Goal: Task Accomplishment & Management: Complete application form

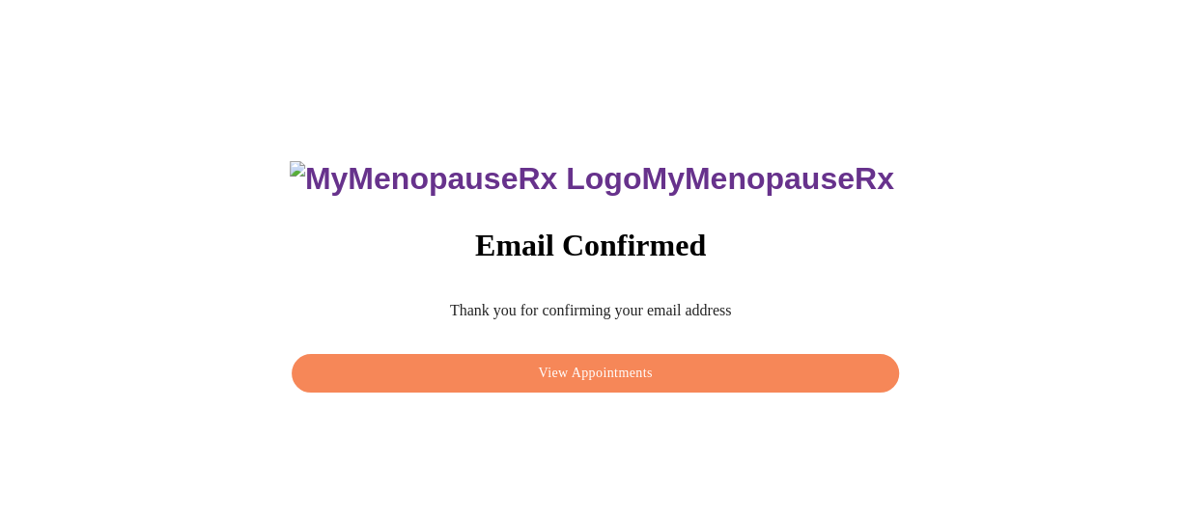
click at [478, 362] on span "View Appointments" at bounding box center [595, 374] width 562 height 24
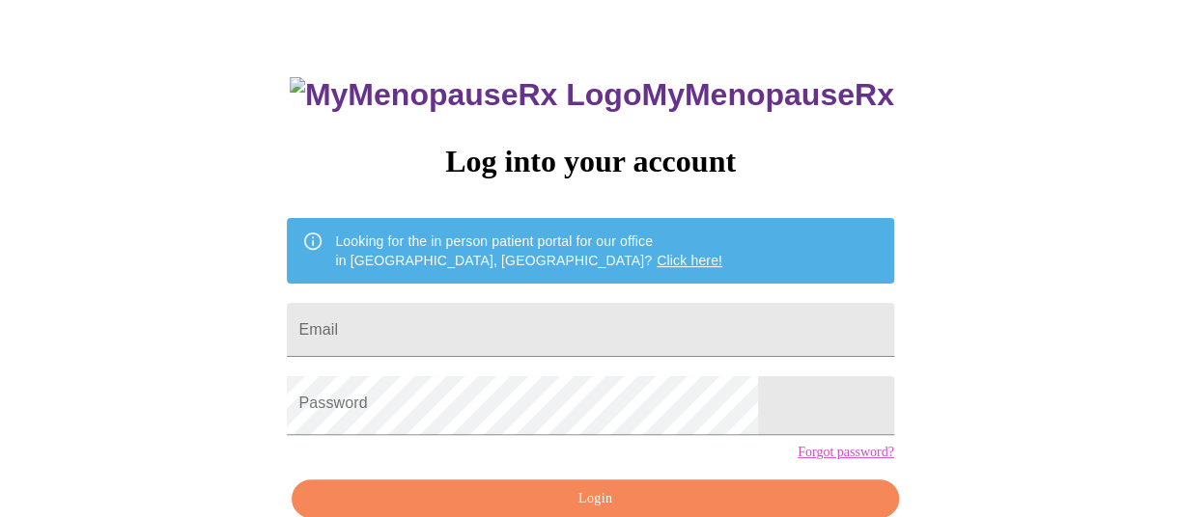
scroll to position [96, 0]
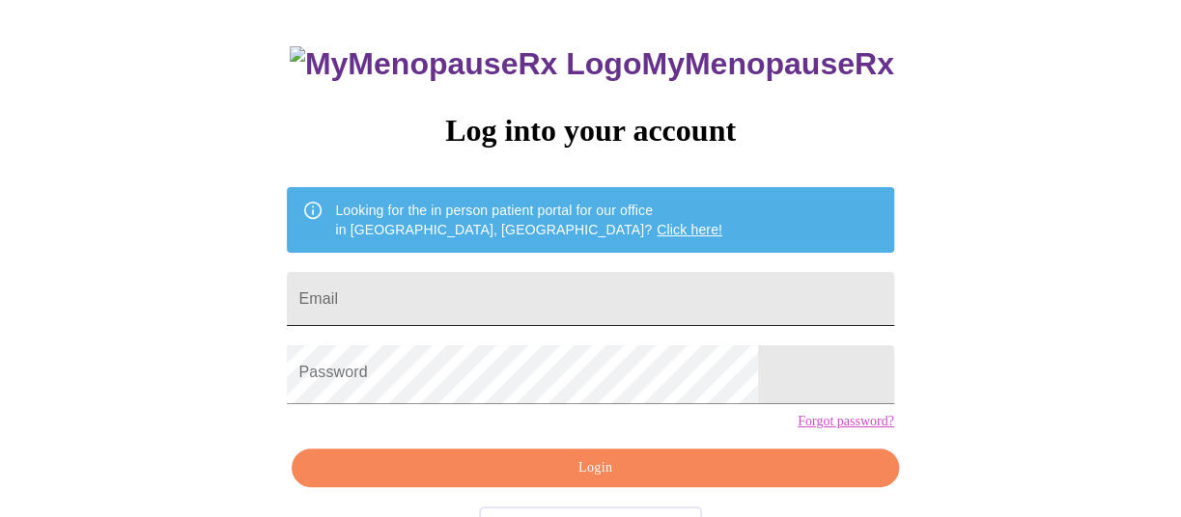
click at [621, 309] on input "Email" at bounding box center [590, 299] width 606 height 54
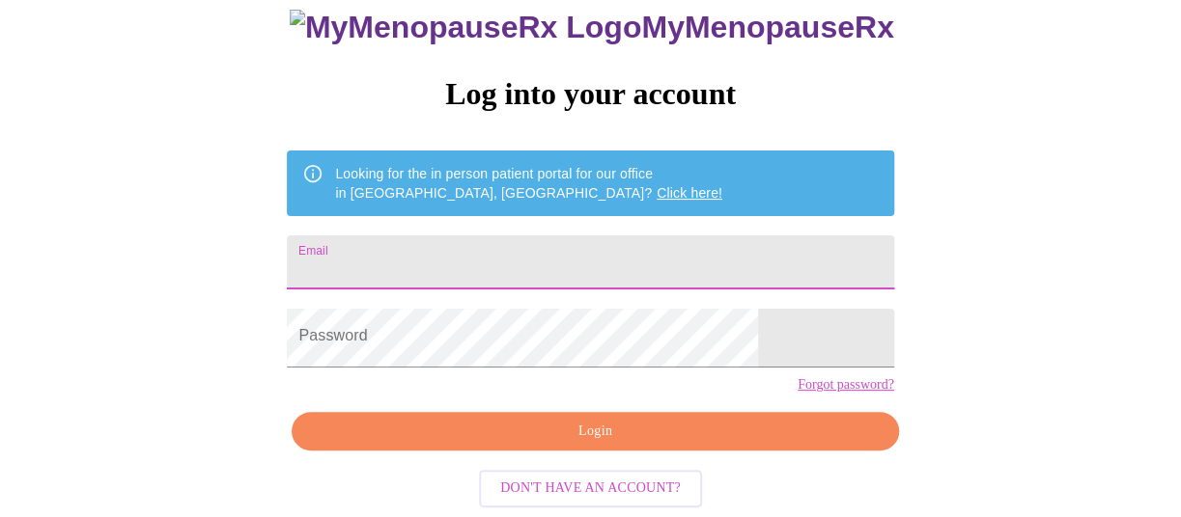
click at [583, 236] on input "Email" at bounding box center [590, 263] width 606 height 54
type input "pamelajpaulsen@gmail.com"
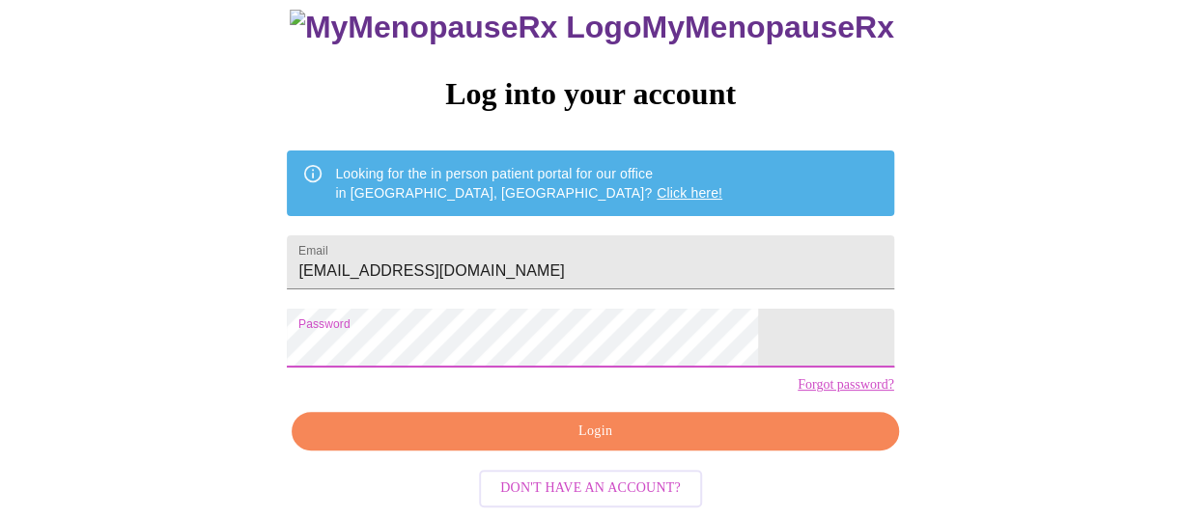
click at [523, 420] on span "Login" at bounding box center [595, 432] width 562 height 24
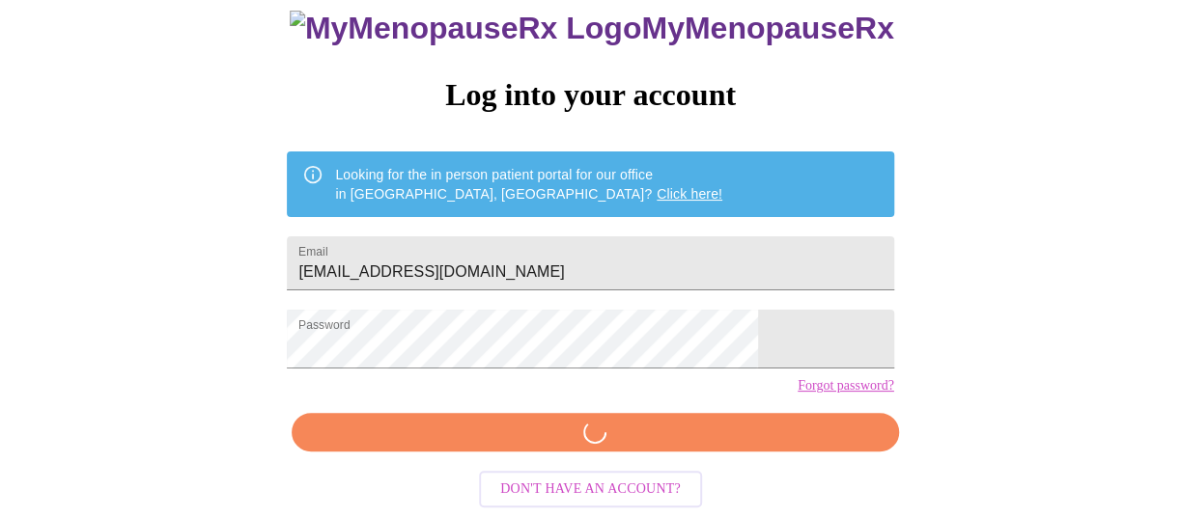
scroll to position [186, 0]
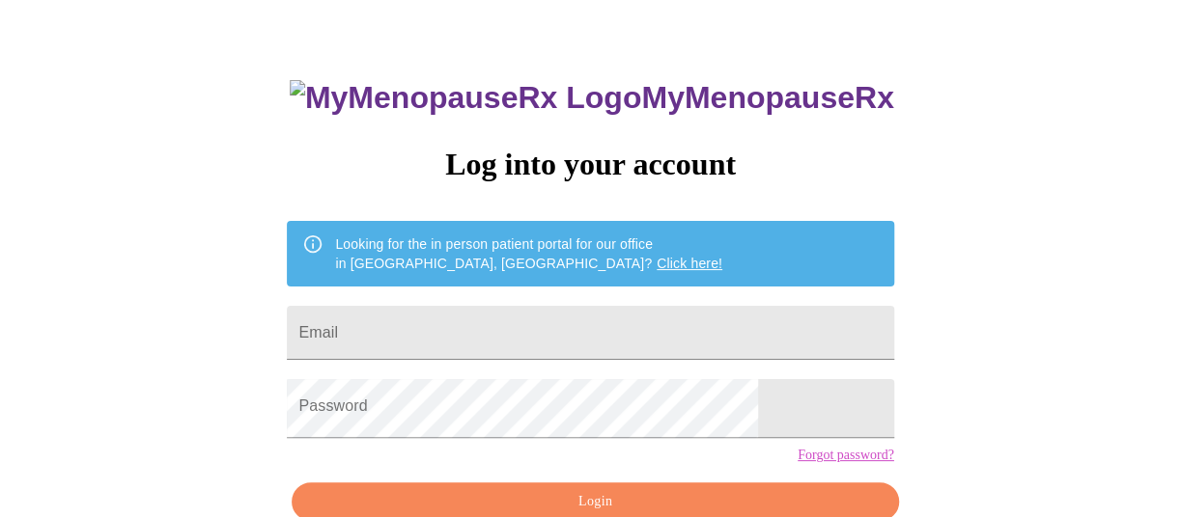
scroll to position [96, 0]
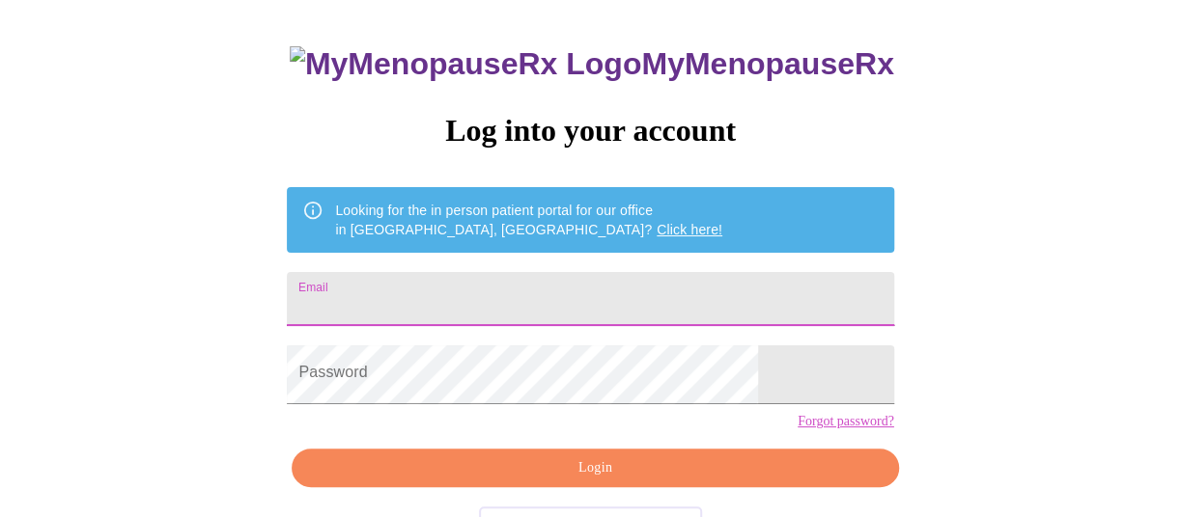
click at [435, 304] on input "Email" at bounding box center [590, 299] width 606 height 54
type input "[EMAIL_ADDRESS][DOMAIN_NAME]"
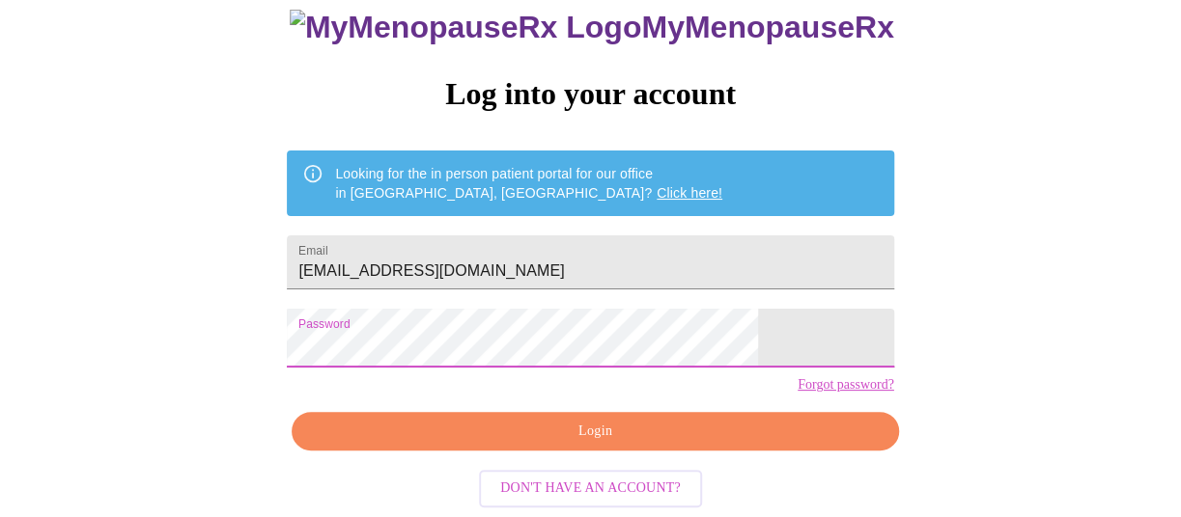
click at [511, 430] on span "Login" at bounding box center [595, 432] width 562 height 24
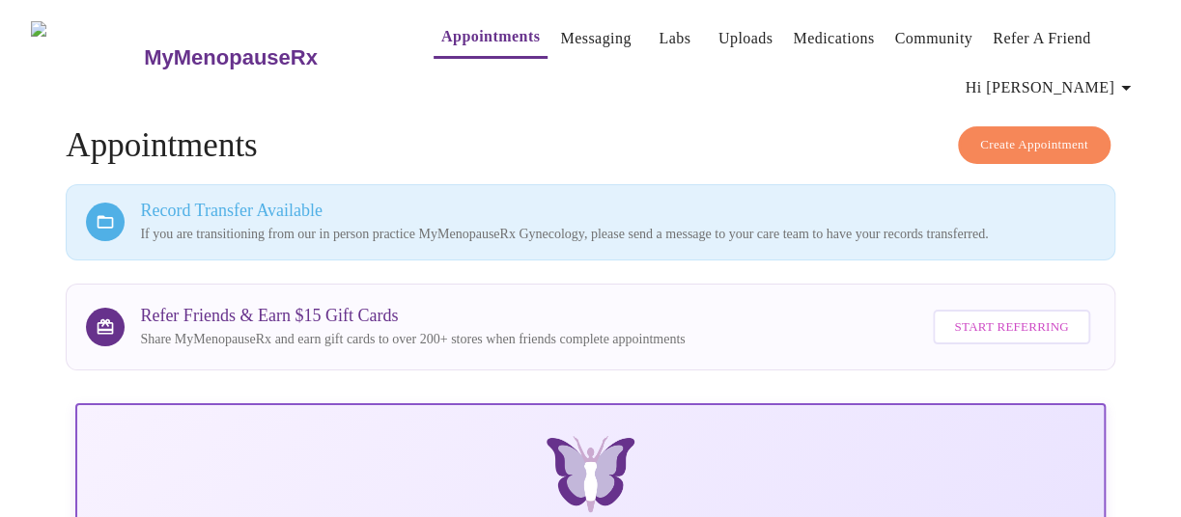
click at [1075, 90] on span "Hi [PERSON_NAME]" at bounding box center [1051, 87] width 172 height 27
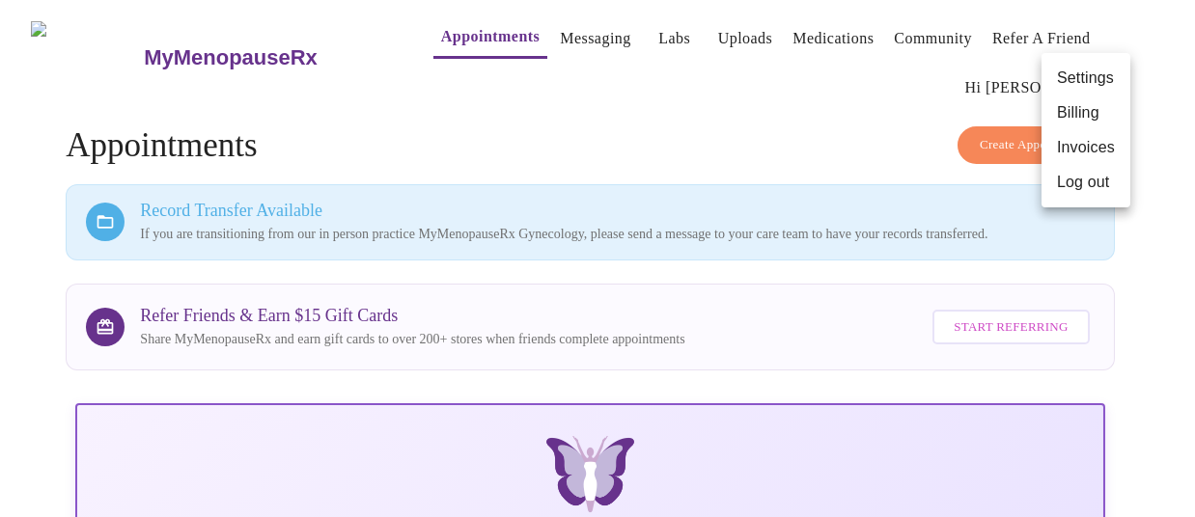
click at [611, 92] on div at bounding box center [597, 258] width 1195 height 517
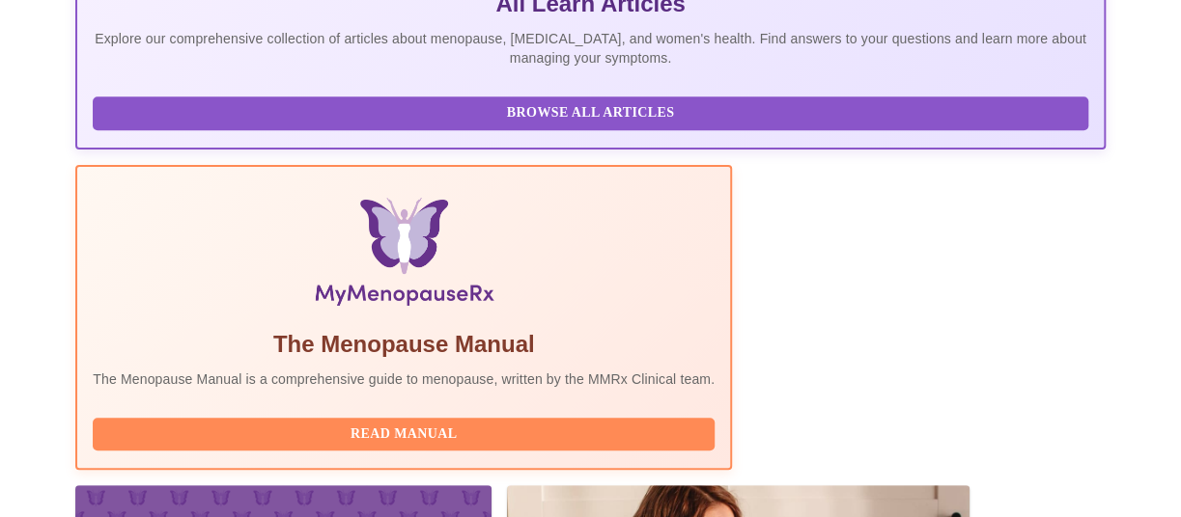
scroll to position [771, 0]
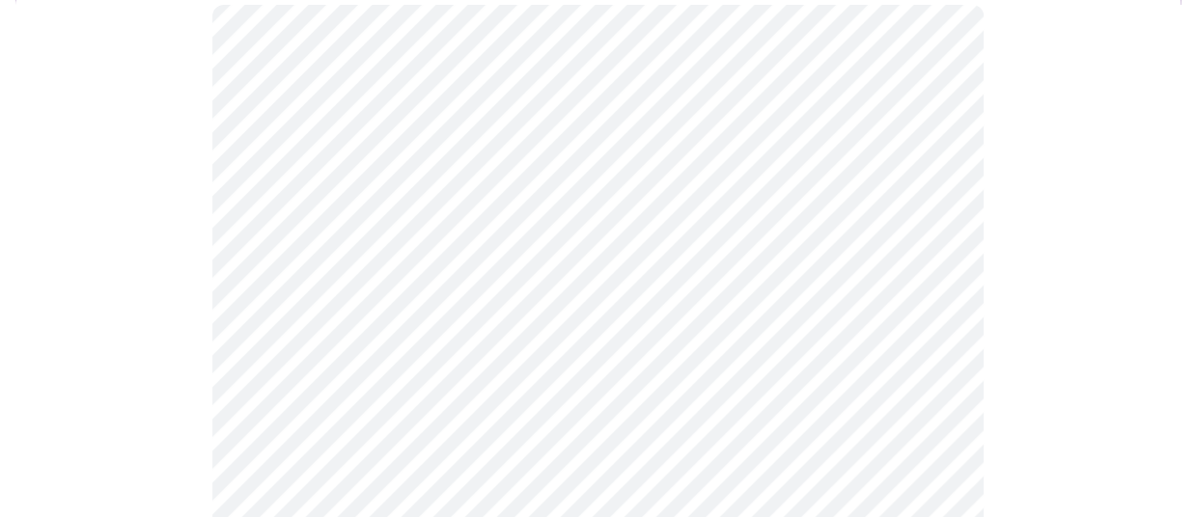
scroll to position [289, 0]
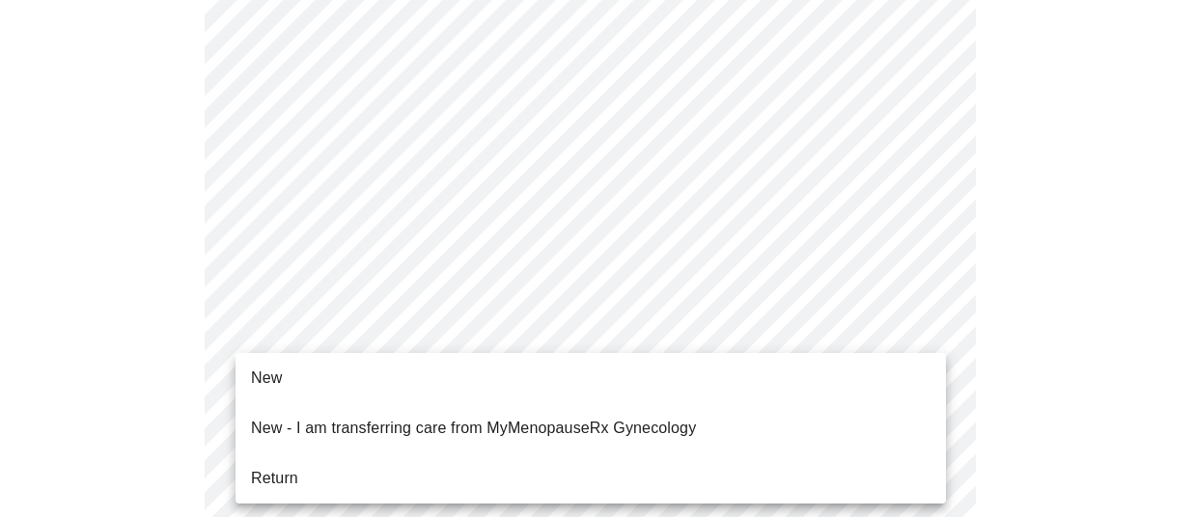
click at [322, 417] on p "New - I am transferring care from MyMenopauseRx Gynecology" at bounding box center [473, 428] width 445 height 23
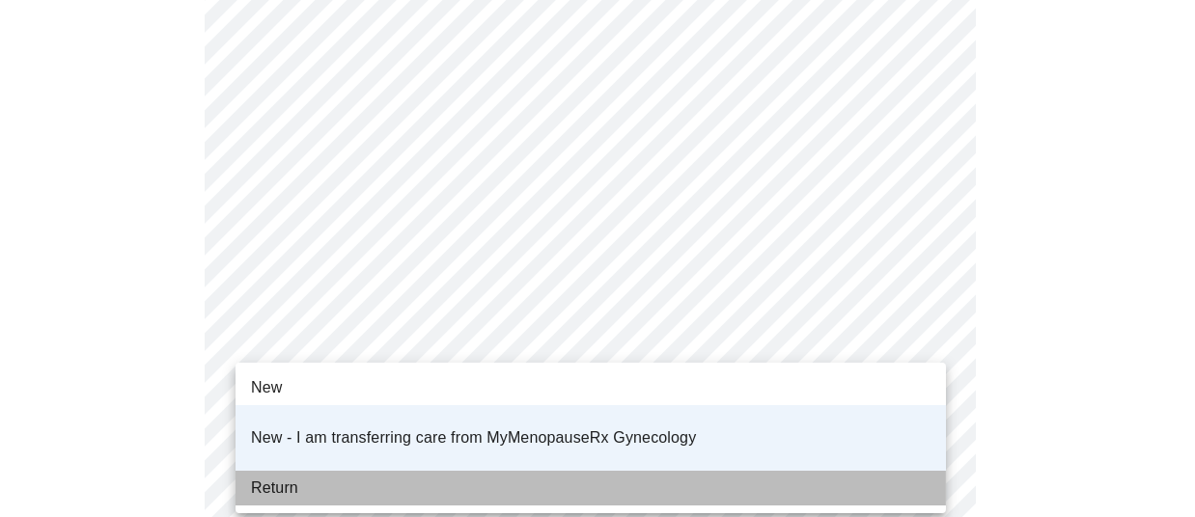
click at [293, 477] on span "Return" at bounding box center [274, 488] width 47 height 23
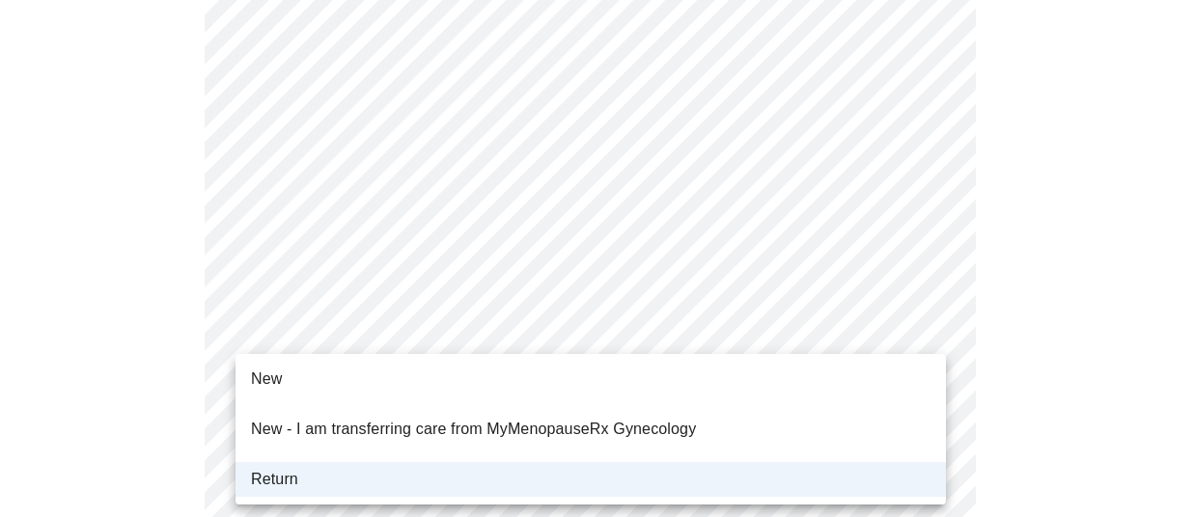
click at [326, 418] on p "New - I am transferring care from MyMenopauseRx Gynecology" at bounding box center [473, 429] width 445 height 23
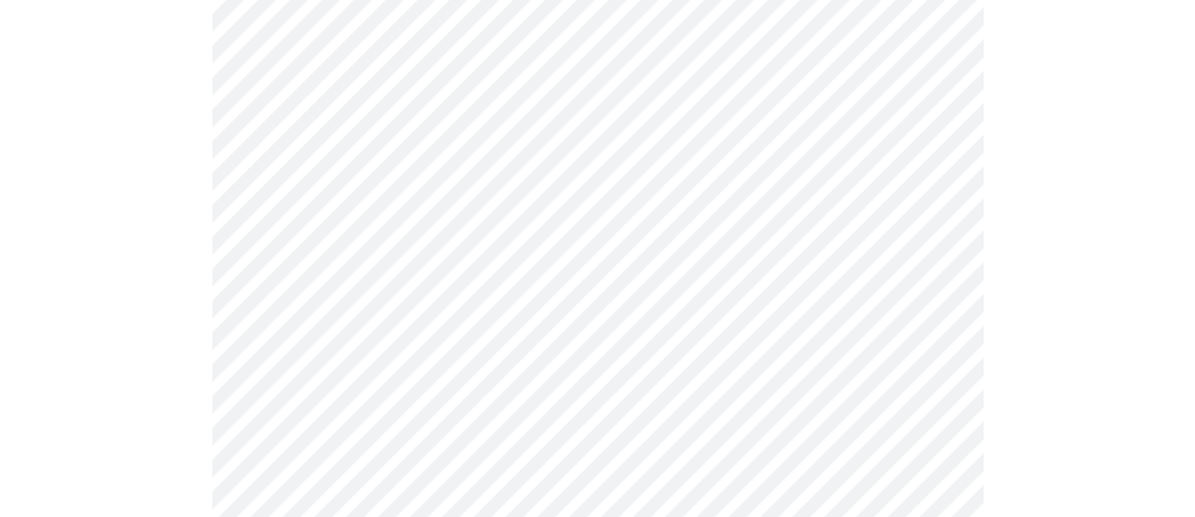
scroll to position [1385, 0]
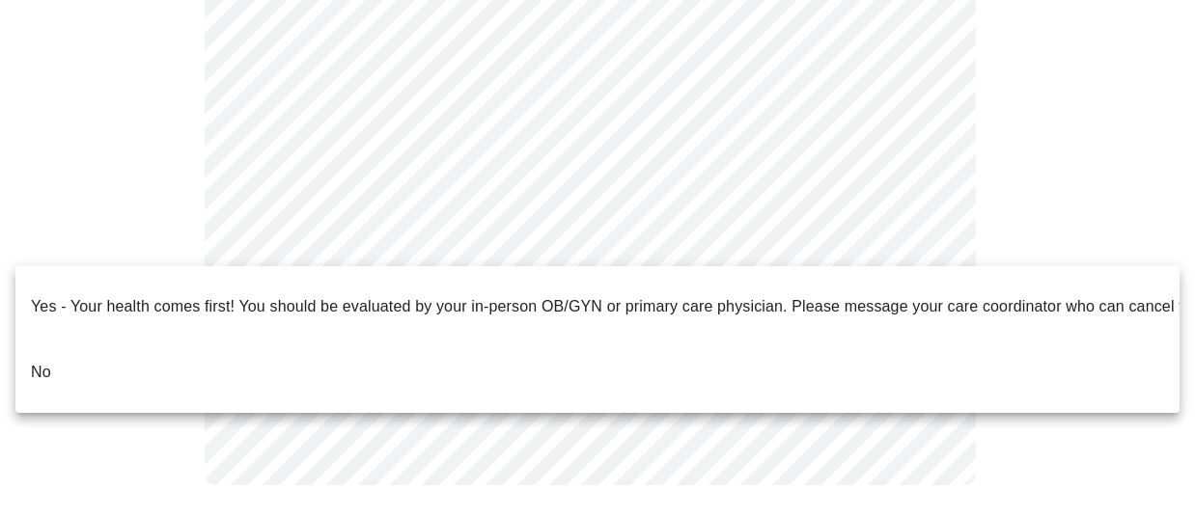
click at [143, 345] on li "No" at bounding box center [597, 373] width 1164 height 66
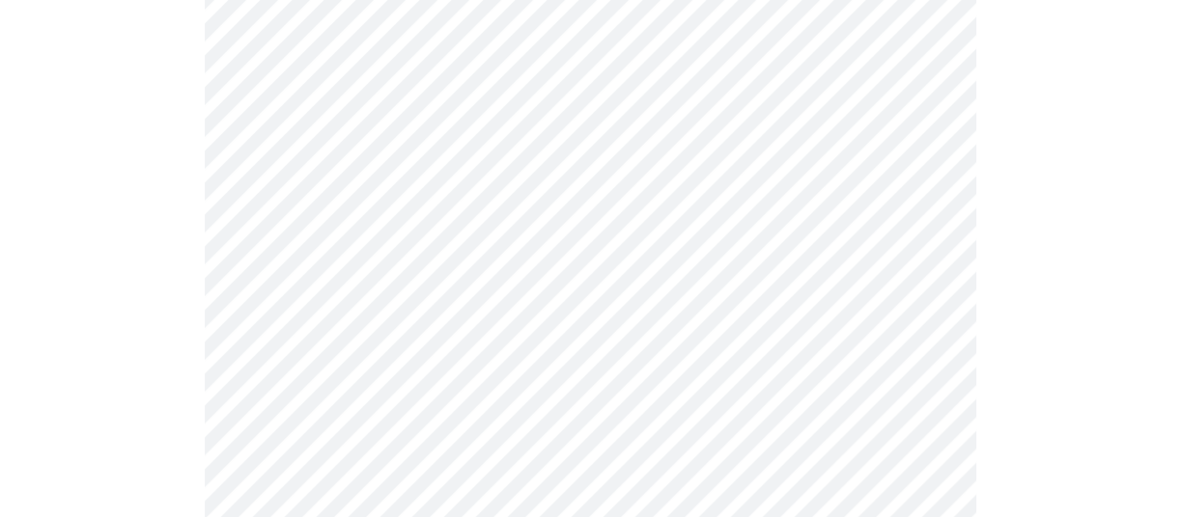
scroll to position [0, 0]
